Goal: Information Seeking & Learning: Learn about a topic

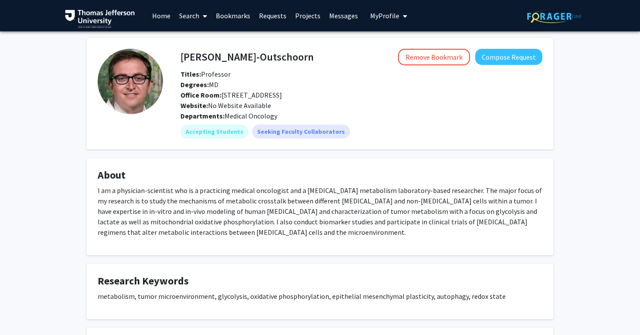
scroll to position [24, 0]
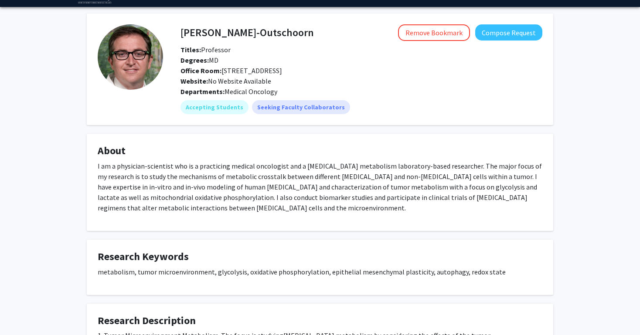
click at [357, 183] on p "I am a physician-scientist who is a practicing medical oncologist and a cancer …" at bounding box center [320, 187] width 445 height 52
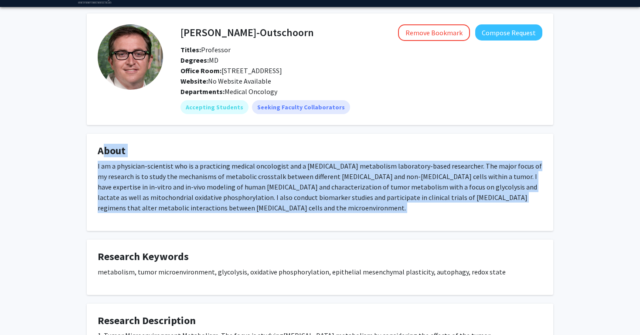
drag, startPoint x: 357, startPoint y: 183, endPoint x: 348, endPoint y: 144, distance: 39.8
click at [348, 144] on fg-card "About I am a physician-scientist who is a practicing medical oncologist and a c…" at bounding box center [320, 182] width 467 height 97
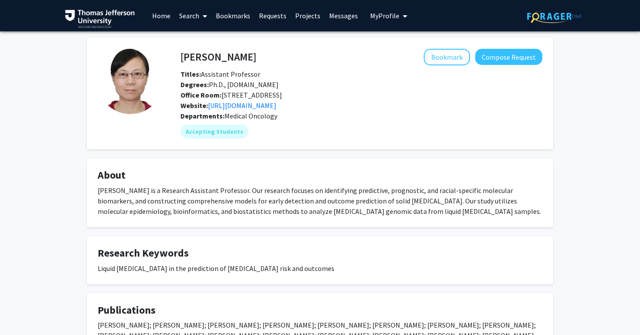
click at [314, 185] on fg-card-title "About" at bounding box center [320, 177] width 445 height 16
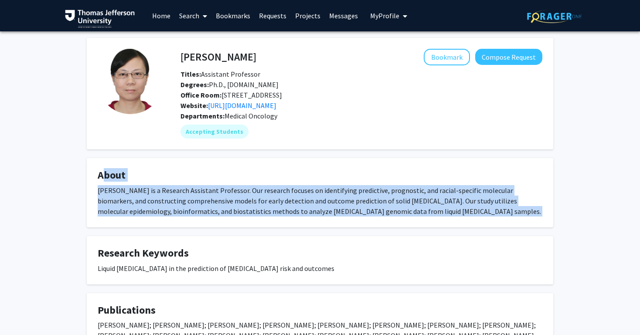
drag, startPoint x: 314, startPoint y: 195, endPoint x: 328, endPoint y: 225, distance: 33.0
click at [328, 225] on fg-card "About Chun Wang is a Research Assistant Professor. Our research focuses on iden…" at bounding box center [320, 192] width 467 height 69
click at [328, 217] on div "Chun Wang is a Research Assistant Professor. Our research focuses on identifyin…" at bounding box center [320, 200] width 445 height 31
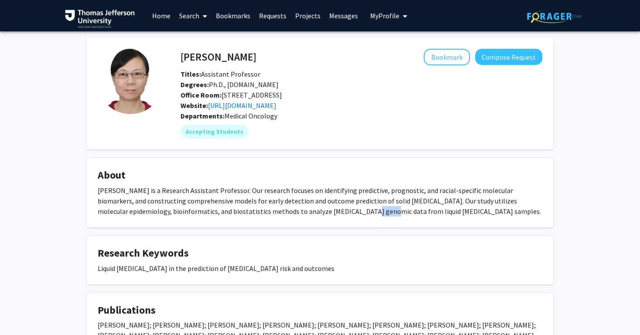
click at [328, 217] on div "Chun Wang is a Research Assistant Professor. Our research focuses on identifyin…" at bounding box center [320, 200] width 445 height 31
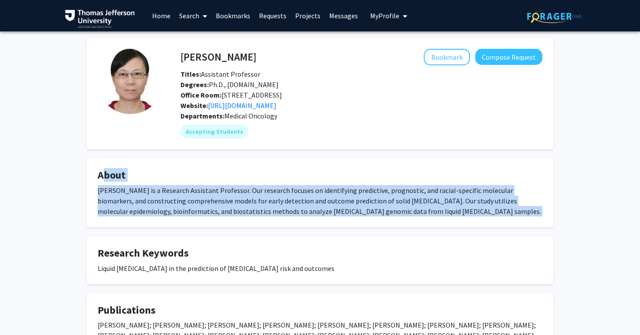
drag, startPoint x: 328, startPoint y: 225, endPoint x: 307, endPoint y: 177, distance: 51.5
click at [307, 177] on fg-card "About Chun Wang is a Research Assistant Professor. Our research focuses on iden…" at bounding box center [320, 192] width 467 height 69
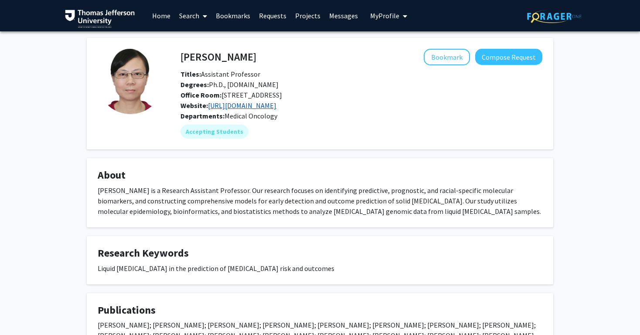
click at [276, 109] on link "https://www.jefferson.edu/academics/colleges-schools-institutes/skmc/department…" at bounding box center [242, 105] width 68 height 9
click at [320, 150] on fg-card "Chun Wang Bookmark Compose Request Titles: Assistant Professor Degrees: Ph.D., …" at bounding box center [320, 94] width 467 height 112
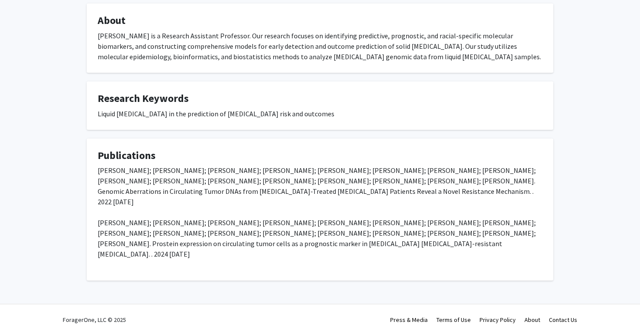
scroll to position [166, 0]
click at [319, 99] on h4 "Research Keywords" at bounding box center [320, 98] width 445 height 13
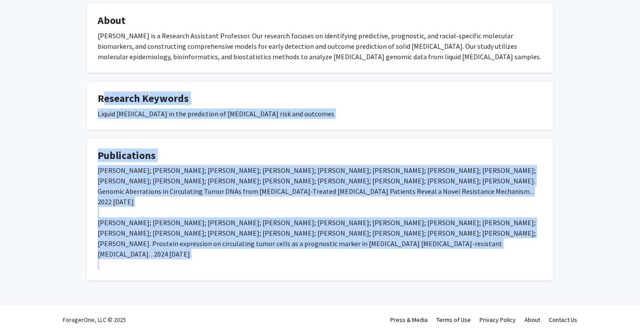
drag, startPoint x: 319, startPoint y: 99, endPoint x: 357, endPoint y: 250, distance: 155.1
click at [357, 250] on div "Chun Wang Bookmark Compose Request Titles: Assistant Professor Degrees: Ph.D., …" at bounding box center [320, 82] width 480 height 398
click at [357, 250] on div "Maysa Abu-Khalaf; Chun Wang; Zhenchao Zhang; Rui Luo; Weelic Chong; Daniel P Si…" at bounding box center [320, 233] width 445 height 136
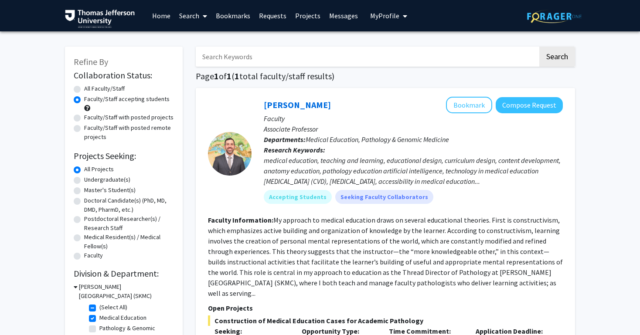
scroll to position [57, 0]
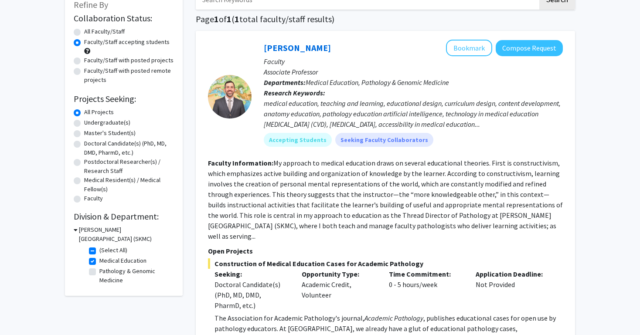
click at [100, 263] on label "Medical Education" at bounding box center [122, 260] width 47 height 9
click at [100, 262] on input "Medical Education" at bounding box center [102, 259] width 6 height 6
checkbox input "false"
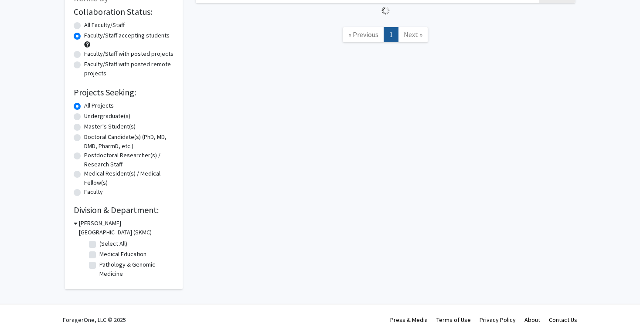
scroll to position [65, 0]
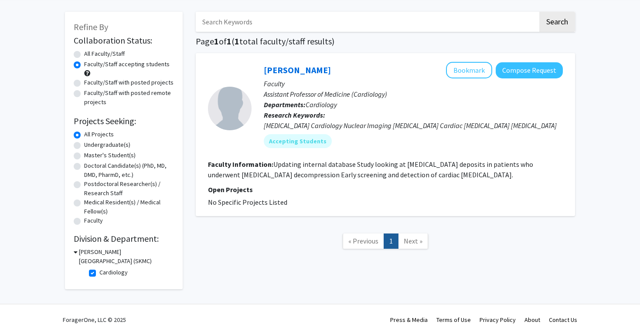
scroll to position [36, 0]
click at [89, 272] on fg-checkbox-list "Cardiology Cardiology" at bounding box center [130, 273] width 87 height 15
click at [99, 275] on label "Cardiology" at bounding box center [113, 272] width 28 height 9
click at [99, 274] on input "Cardiology" at bounding box center [102, 271] width 6 height 6
checkbox input "false"
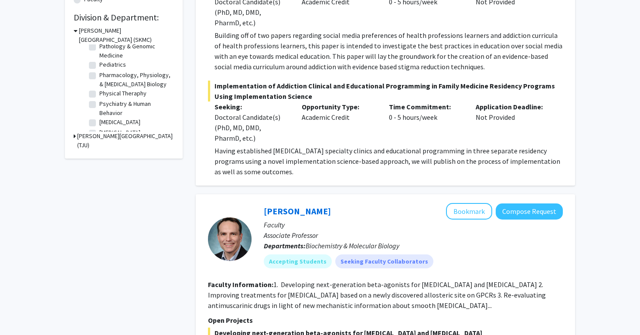
scroll to position [266, 0]
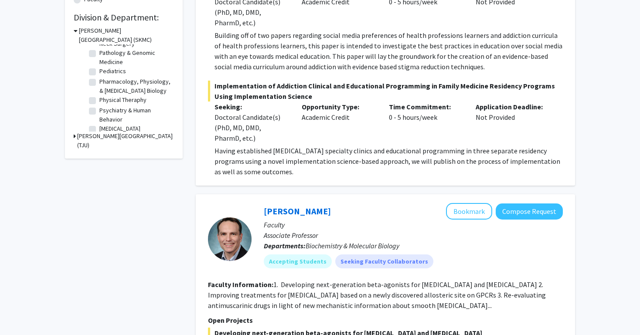
click at [116, 57] on label "Pathology & Genomic Medicine" at bounding box center [135, 57] width 72 height 18
click at [105, 54] on input "Pathology & Genomic Medicine" at bounding box center [102, 51] width 6 height 6
checkbox input "true"
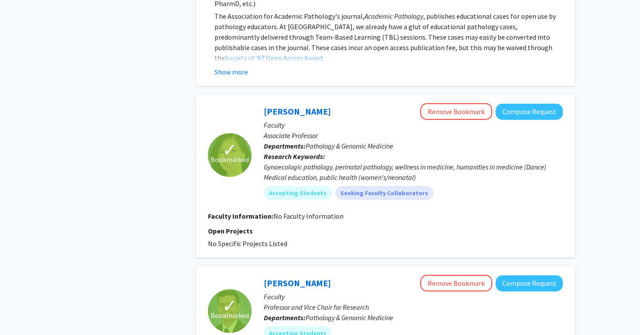
scroll to position [360, 0]
drag, startPoint x: 334, startPoint y: 244, endPoint x: 307, endPoint y: 83, distance: 163.6
click at [307, 83] on div "[PERSON_NAME] Bookmark Compose Request Faculty Associate Professor Departments:…" at bounding box center [385, 255] width 379 height 1055
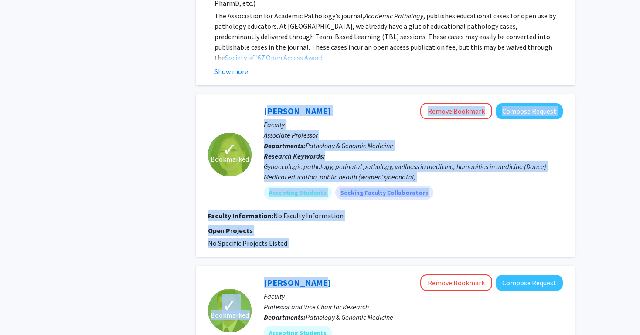
drag, startPoint x: 307, startPoint y: 83, endPoint x: 361, endPoint y: 249, distance: 174.3
click at [361, 249] on div "[PERSON_NAME] Bookmark Compose Request Faculty Associate Professor Departments:…" at bounding box center [385, 255] width 379 height 1055
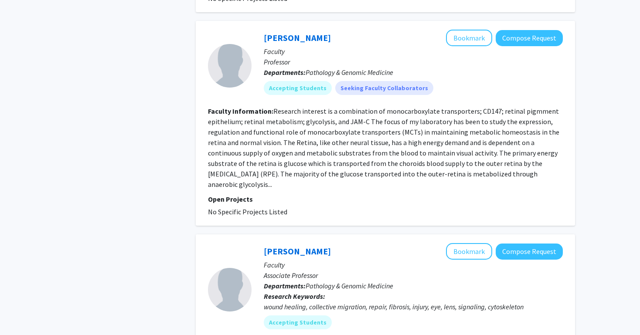
scroll to position [756, 0]
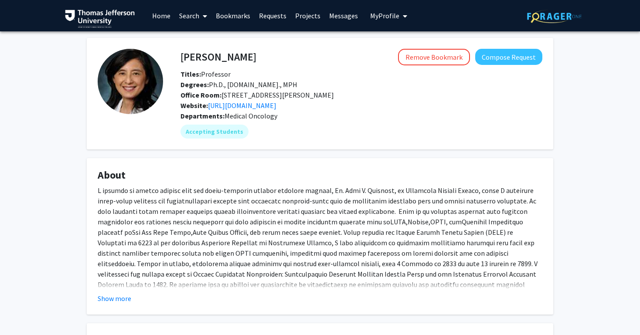
click at [367, 239] on div at bounding box center [320, 274] width 445 height 178
click at [112, 304] on fg-read-more "Show more" at bounding box center [320, 244] width 445 height 119
click at [112, 304] on button "Show more" at bounding box center [115, 298] width 34 height 10
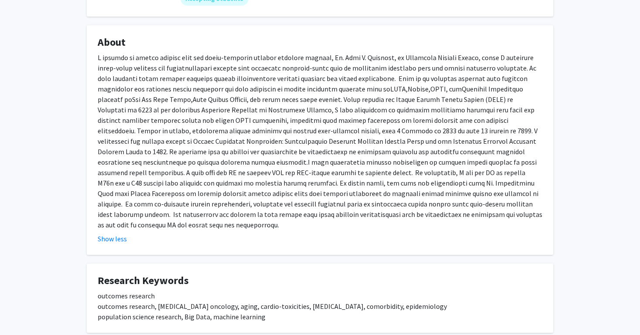
scroll to position [133, 0]
click at [290, 213] on div at bounding box center [320, 141] width 445 height 178
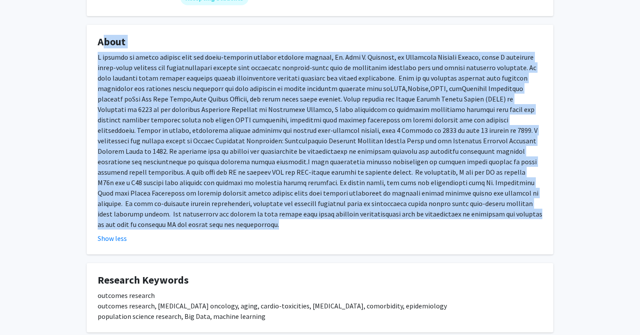
drag, startPoint x: 290, startPoint y: 213, endPoint x: 218, endPoint y: 49, distance: 178.5
click at [218, 49] on fg-card "About Show less" at bounding box center [320, 140] width 467 height 230
click at [218, 48] on h4 "About" at bounding box center [320, 42] width 445 height 13
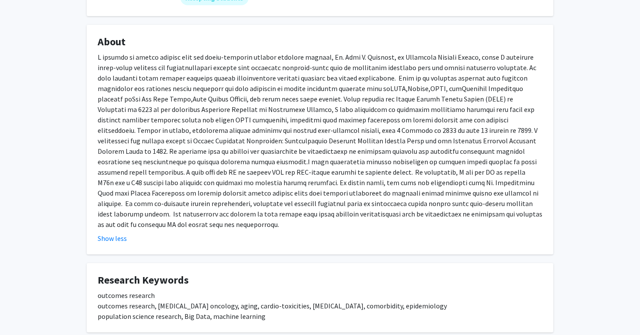
click at [218, 48] on h4 "About" at bounding box center [320, 42] width 445 height 13
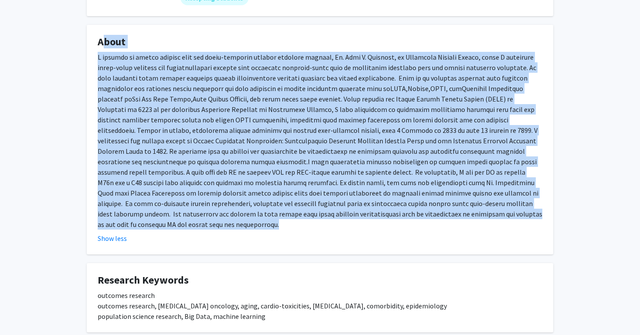
drag, startPoint x: 218, startPoint y: 49, endPoint x: 308, endPoint y: 177, distance: 156.2
click at [308, 177] on fg-card "About Show less" at bounding box center [320, 140] width 467 height 230
click at [308, 177] on div at bounding box center [320, 141] width 445 height 178
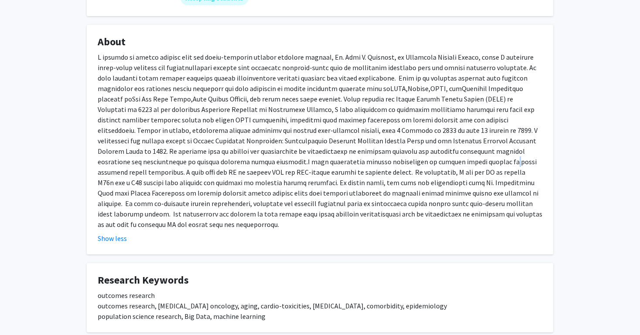
click at [308, 177] on div at bounding box center [320, 141] width 445 height 178
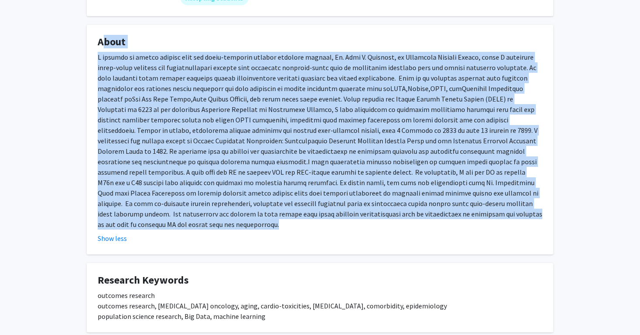
drag, startPoint x: 308, startPoint y: 177, endPoint x: 240, endPoint y: 55, distance: 139.8
click at [240, 55] on fg-card "About Show less" at bounding box center [320, 140] width 467 height 230
click at [240, 48] on h4 "About" at bounding box center [320, 42] width 445 height 13
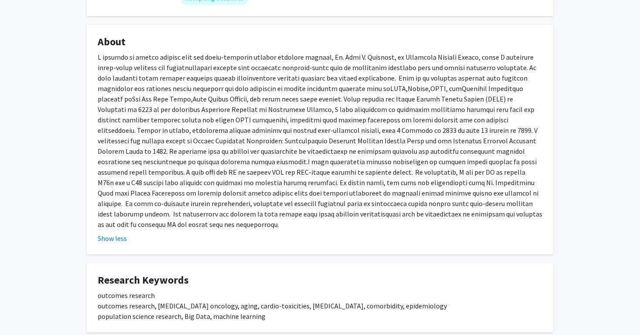
click at [240, 48] on h4 "About" at bounding box center [320, 42] width 445 height 13
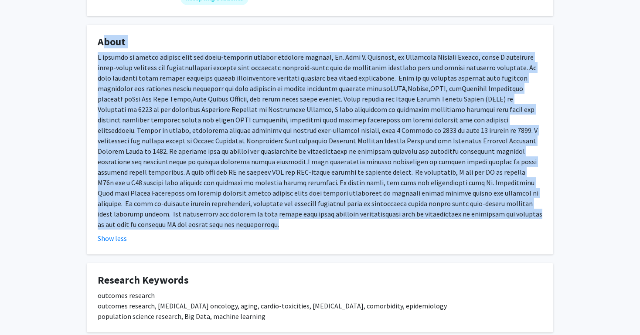
drag, startPoint x: 240, startPoint y: 55, endPoint x: 302, endPoint y: 121, distance: 90.1
click at [302, 121] on fg-card "About Show less" at bounding box center [320, 140] width 467 height 230
click at [302, 121] on div at bounding box center [320, 141] width 445 height 178
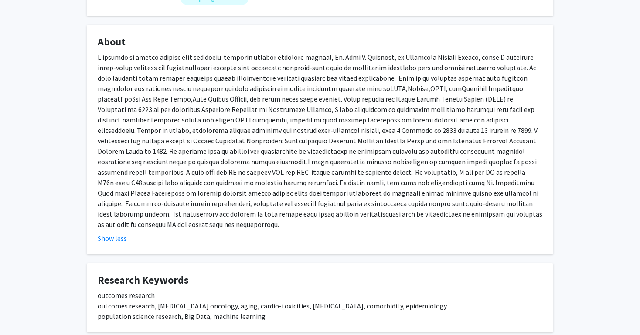
click at [147, 152] on div at bounding box center [320, 141] width 445 height 178
drag, startPoint x: 147, startPoint y: 152, endPoint x: 264, endPoint y: 152, distance: 117.3
click at [264, 152] on div at bounding box center [320, 141] width 445 height 178
copy div "Translational Outcomes Research Working Group"
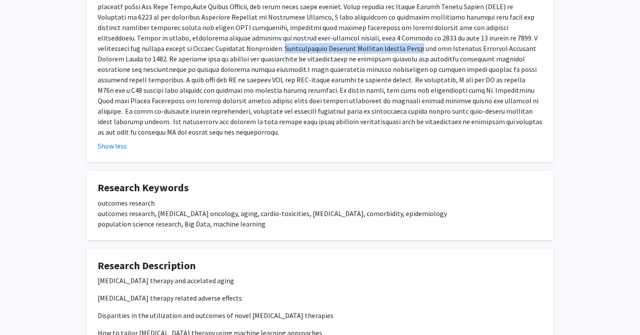
scroll to position [326, 0]
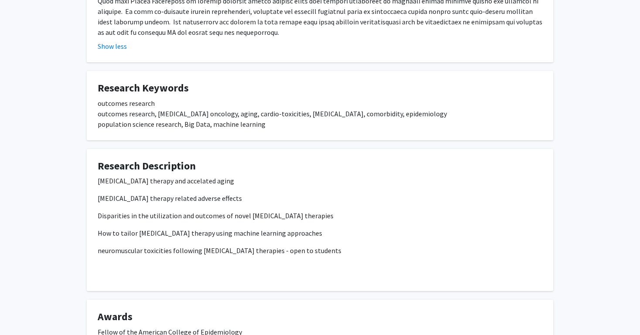
click at [368, 216] on p "Disparities in the utilization and outcomes of novel cancer therapies" at bounding box center [320, 216] width 445 height 10
